Goal: Entertainment & Leisure: Consume media (video, audio)

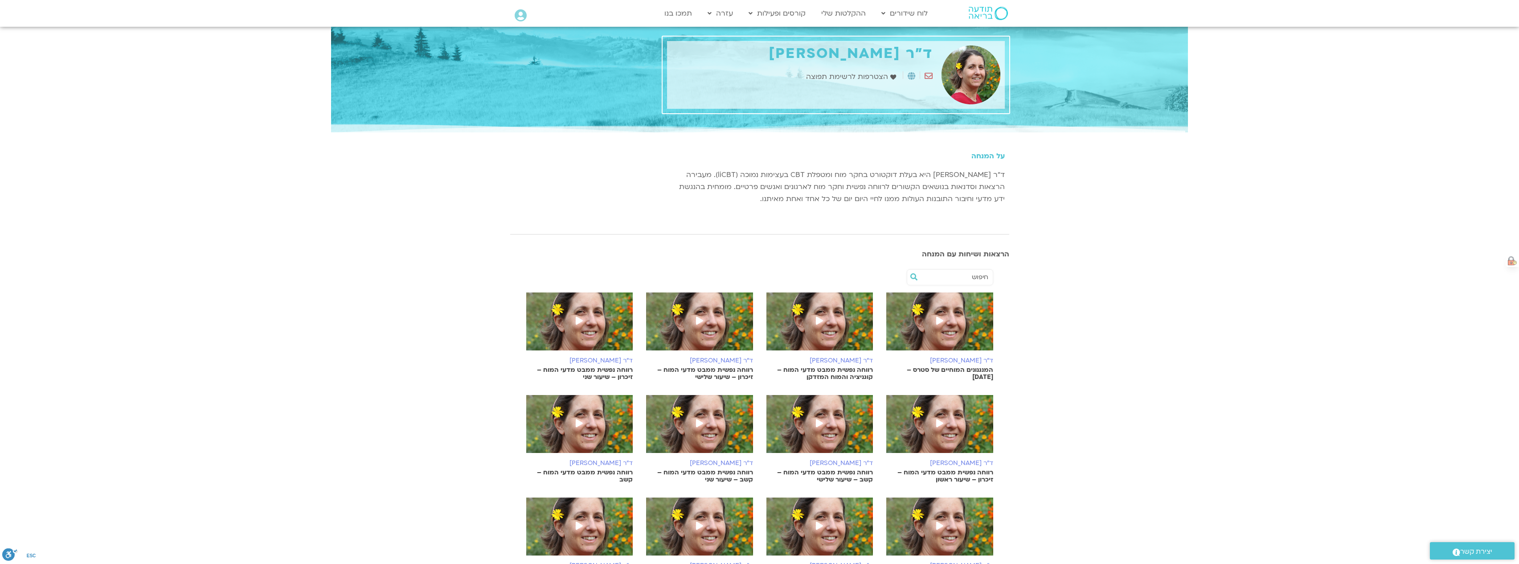
click at [963, 370] on p "המנגנונים המוחיים של סטרס – 30.9.25" at bounding box center [939, 373] width 107 height 14
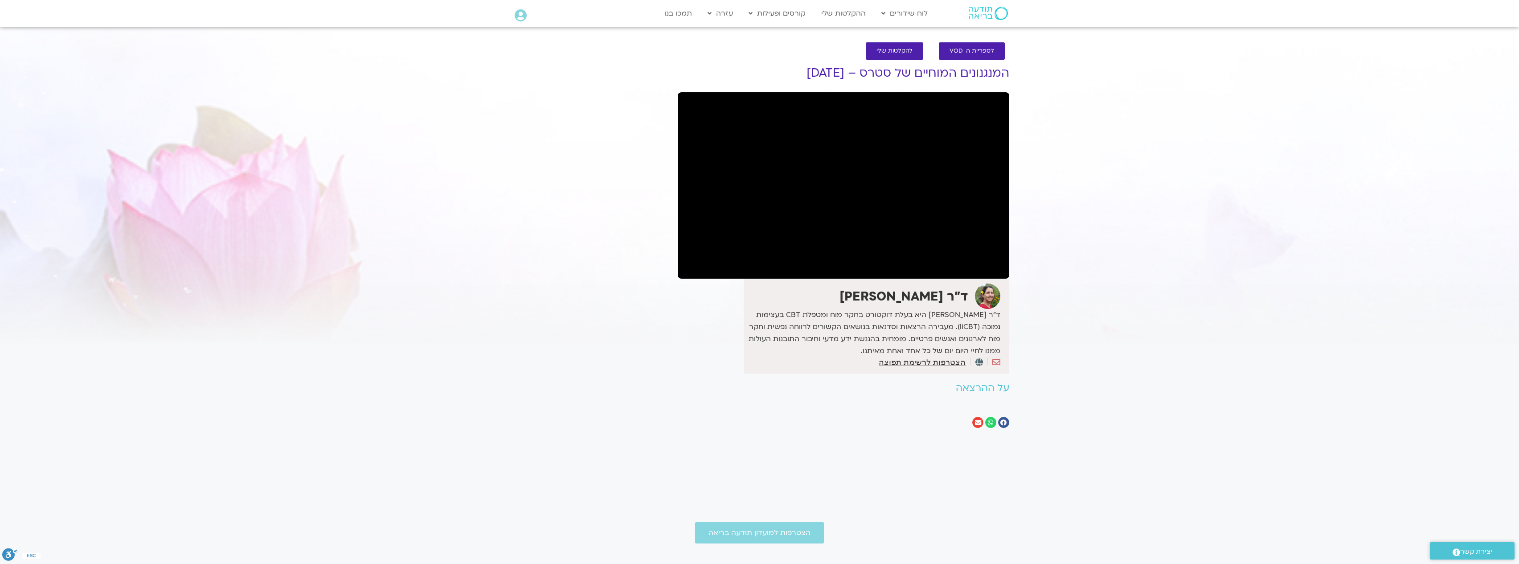
click at [982, 86] on div "לספריית ה-VOD להקלטות שלי המנגנונים המוחיים של סטרס – 30.9.25 ד"ר נועה אלבלדה ד…" at bounding box center [843, 237] width 340 height 408
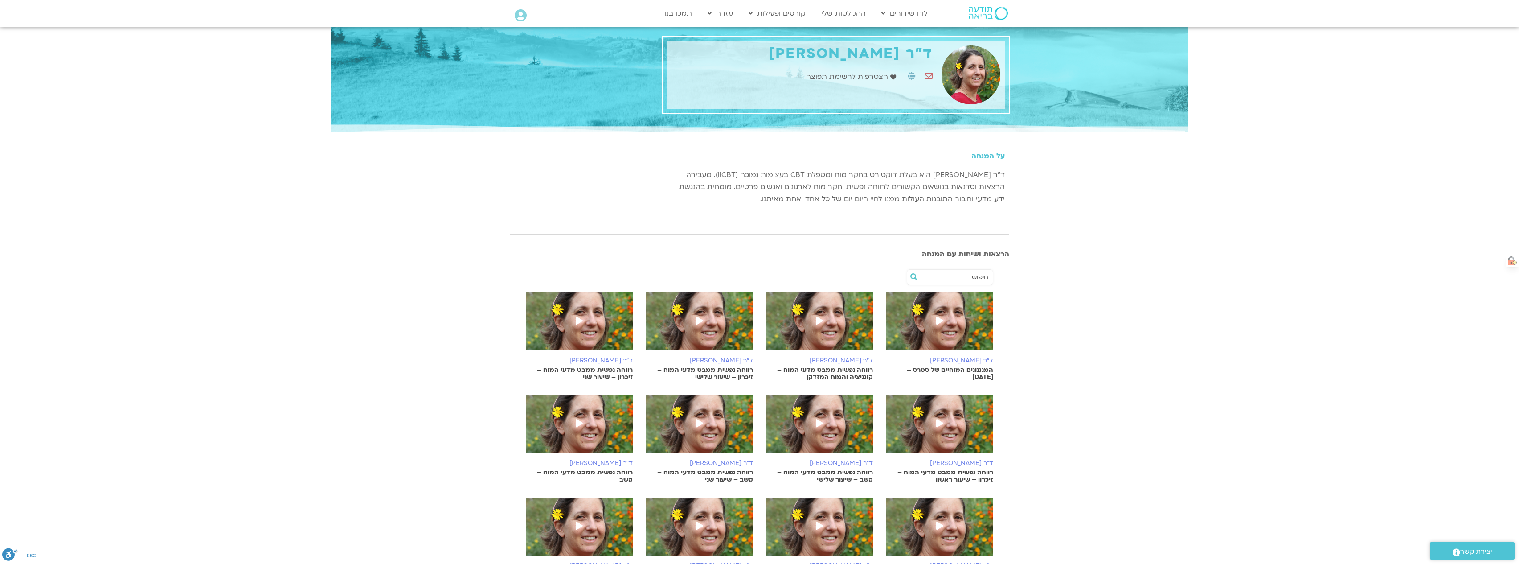
click at [978, 369] on p "המנגנונים המוחיים של סטרס – [DATE]" at bounding box center [939, 373] width 107 height 14
click at [978, 369] on p "המנגנונים המוחיים של סטרס – 30.9.25" at bounding box center [939, 373] width 107 height 14
click at [722, 360] on h6 "ד"ר [PERSON_NAME]" at bounding box center [699, 360] width 107 height 7
click at [609, 329] on img at bounding box center [579, 325] width 107 height 67
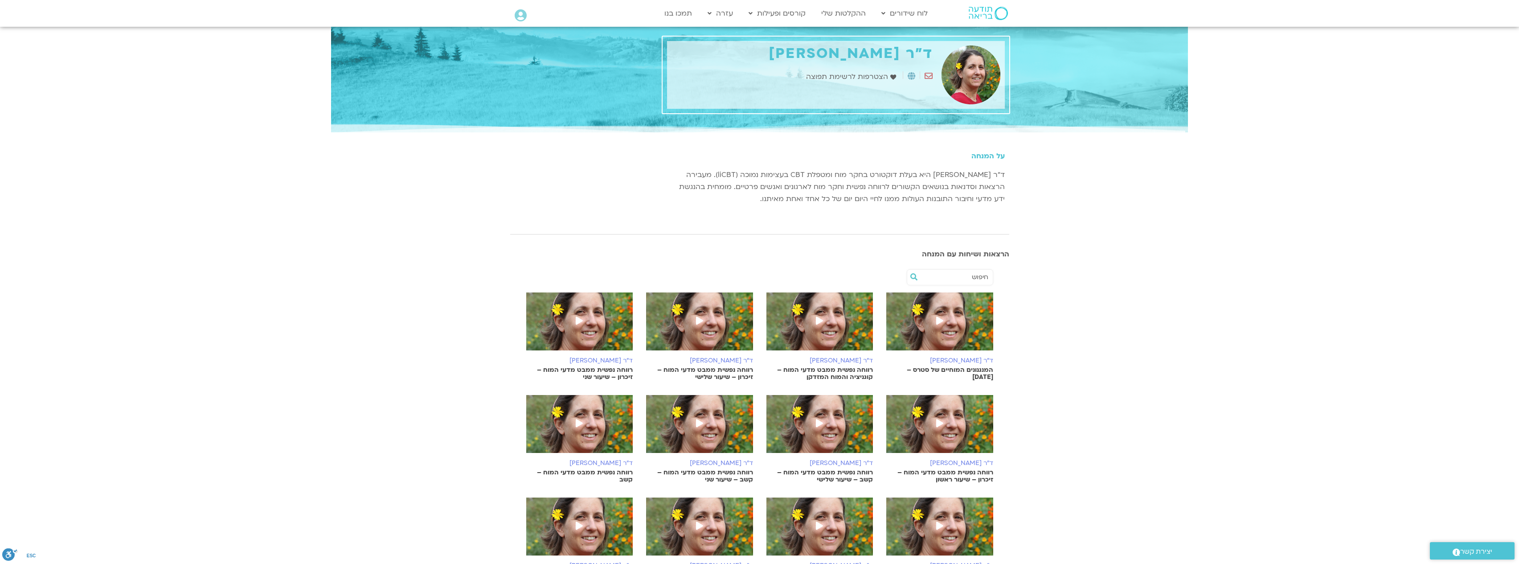
click at [576, 317] on icon at bounding box center [579, 320] width 7 height 8
click at [941, 424] on icon at bounding box center [939, 423] width 7 height 8
